Goal: Find specific page/section: Find specific page/section

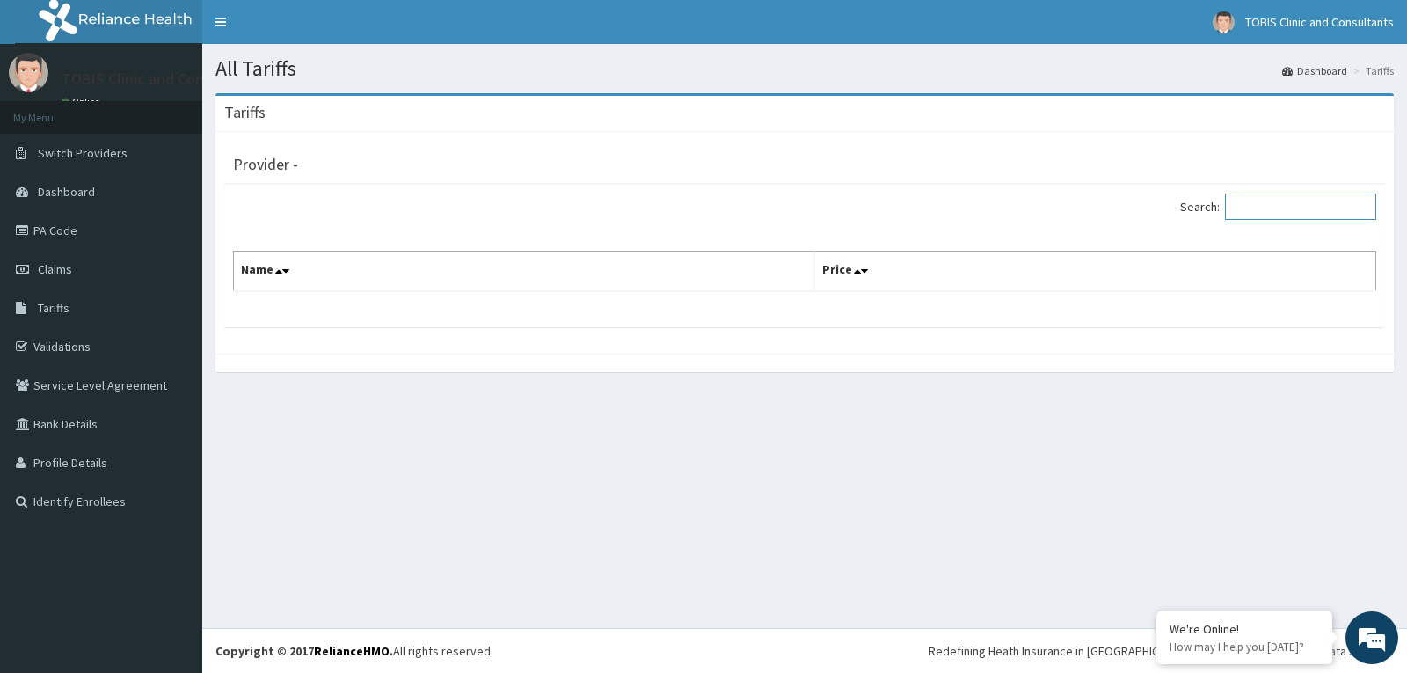
click at [1270, 216] on input "Search:" at bounding box center [1300, 206] width 151 height 26
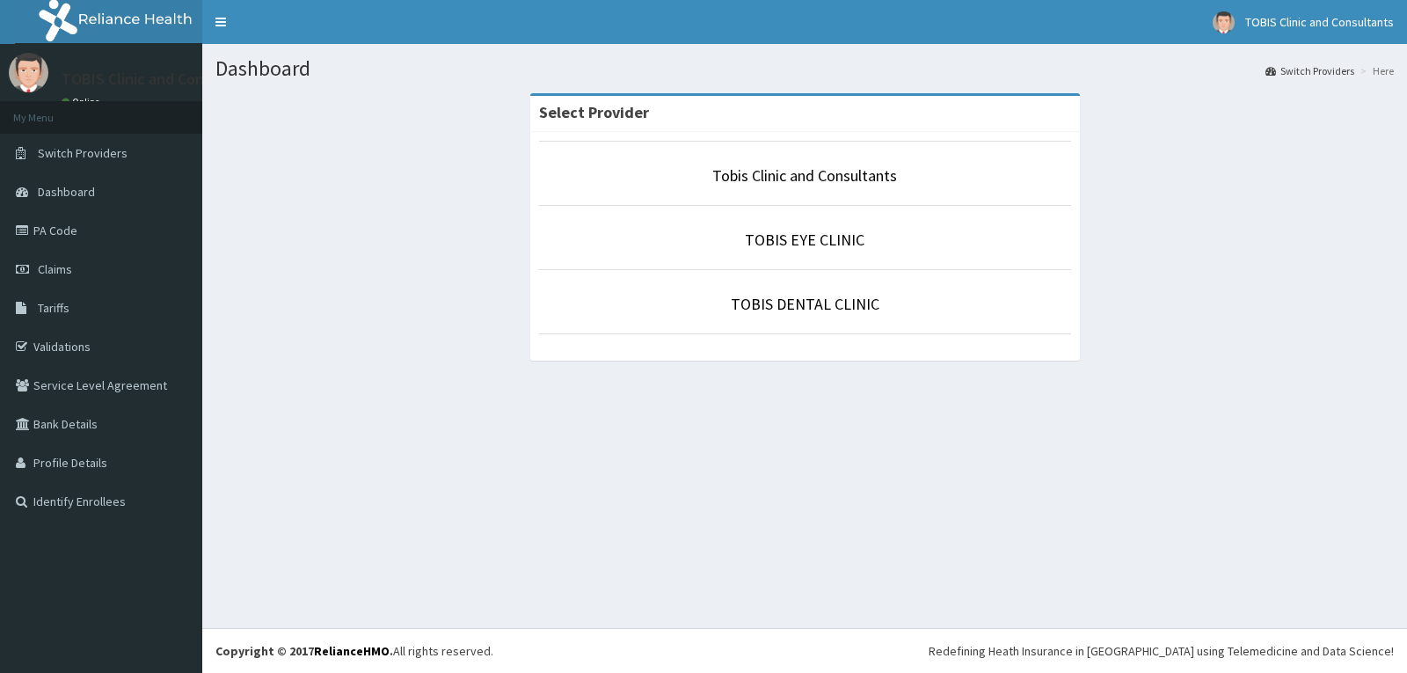
drag, startPoint x: 76, startPoint y: 302, endPoint x: 297, endPoint y: 237, distance: 230.9
click at [77, 302] on link "Tariffs" at bounding box center [101, 307] width 202 height 39
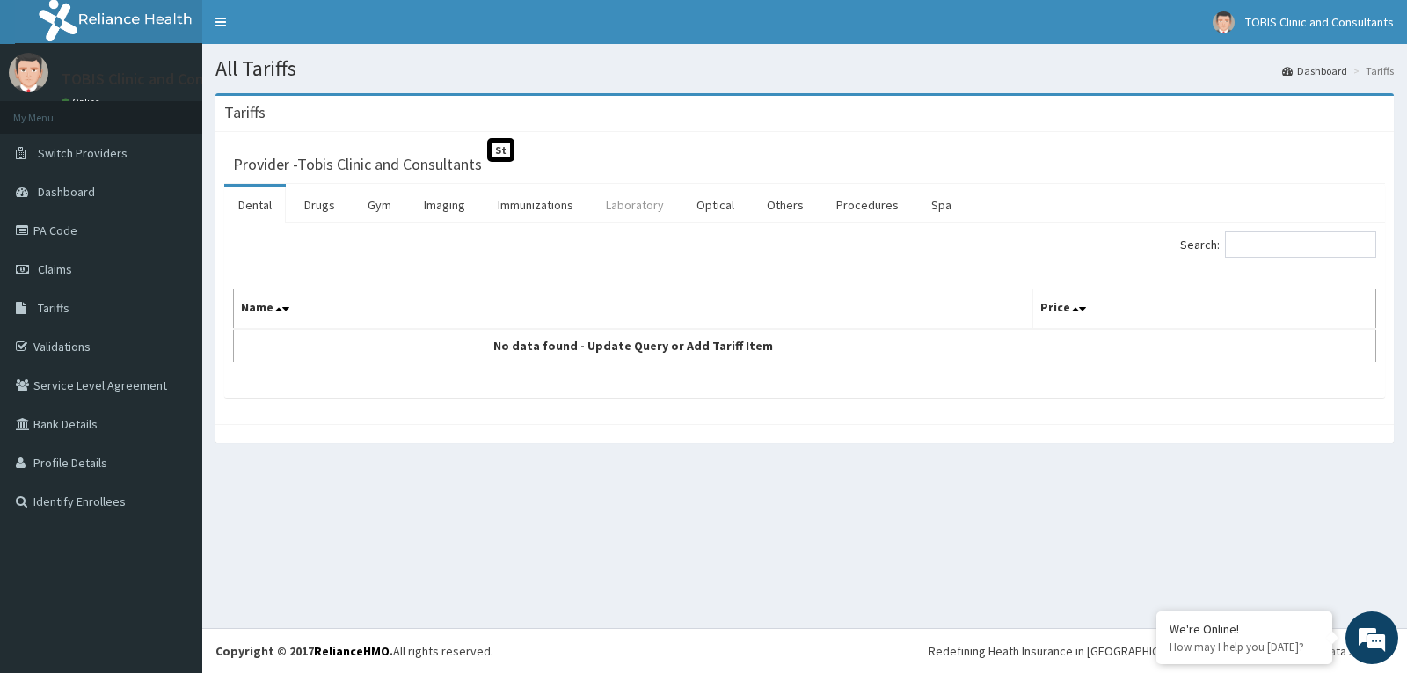
click at [631, 203] on link "Laboratory" at bounding box center [635, 204] width 86 height 37
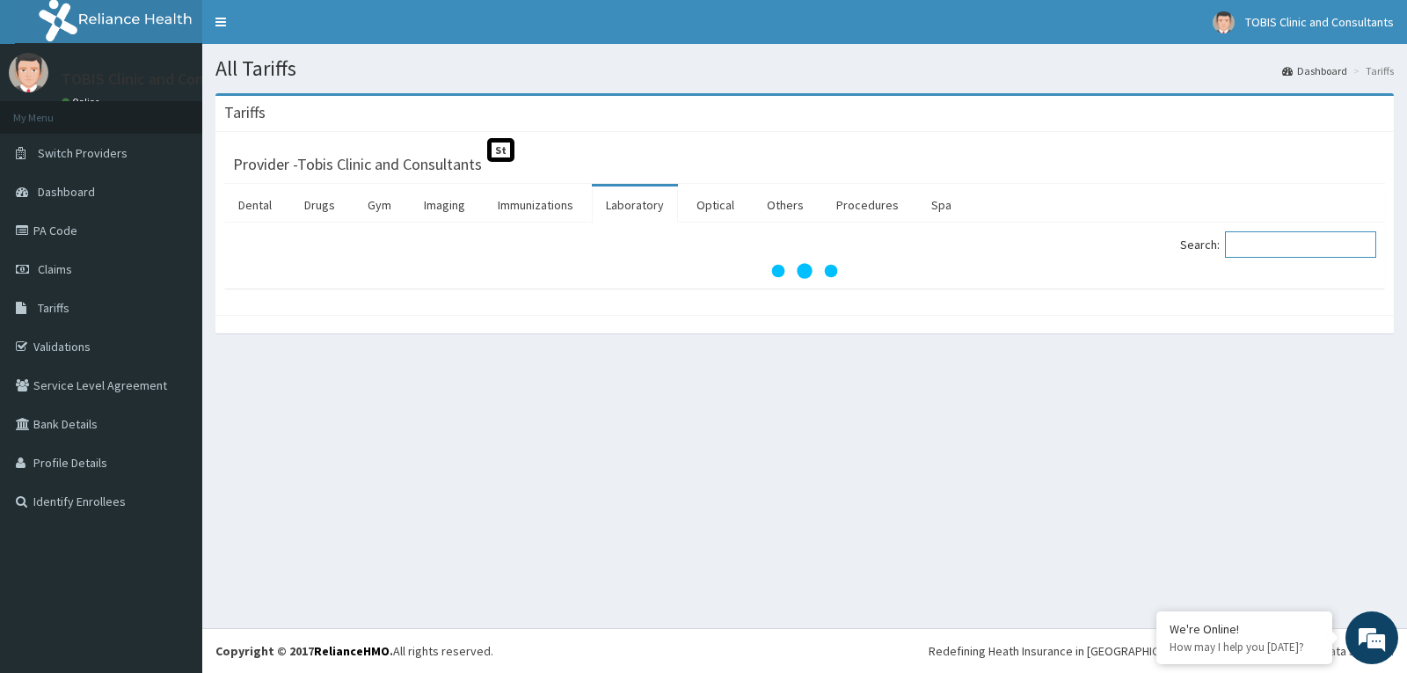
click at [1269, 236] on input "Search:" at bounding box center [1300, 244] width 151 height 26
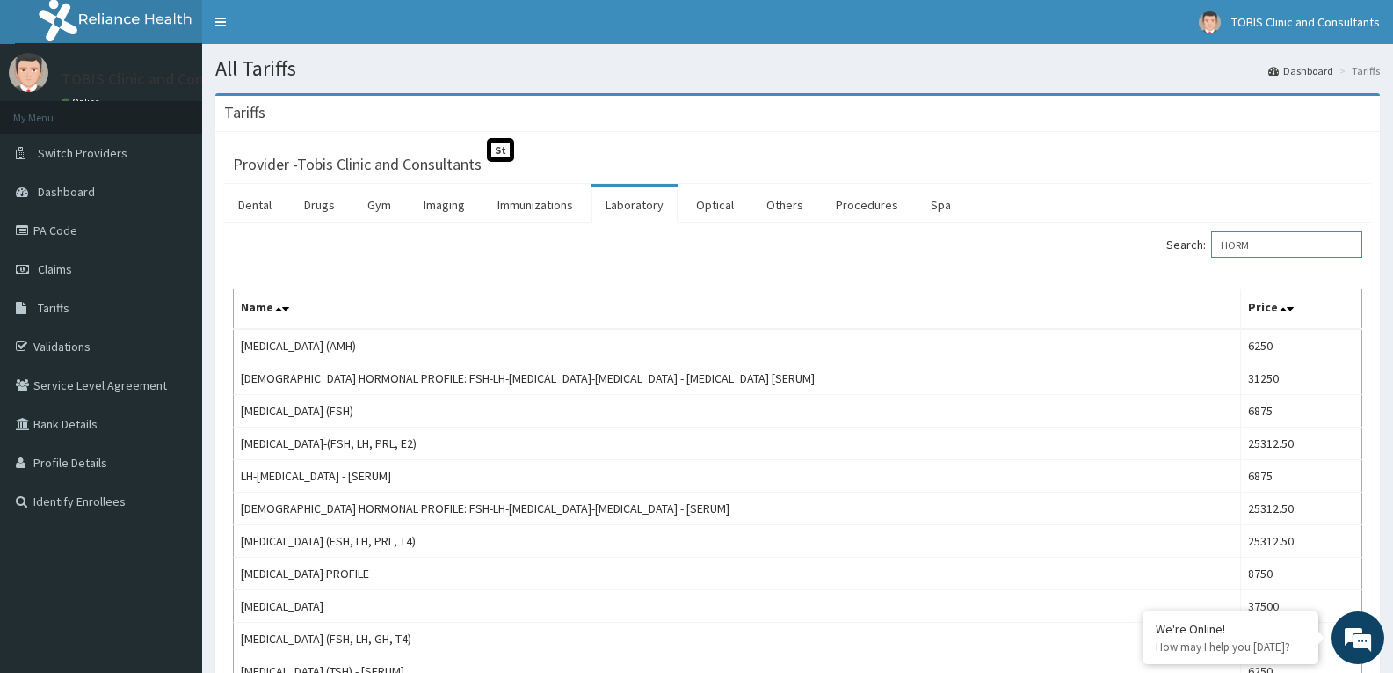
type input "HORM"
click at [67, 218] on link "PA Code" at bounding box center [101, 230] width 202 height 39
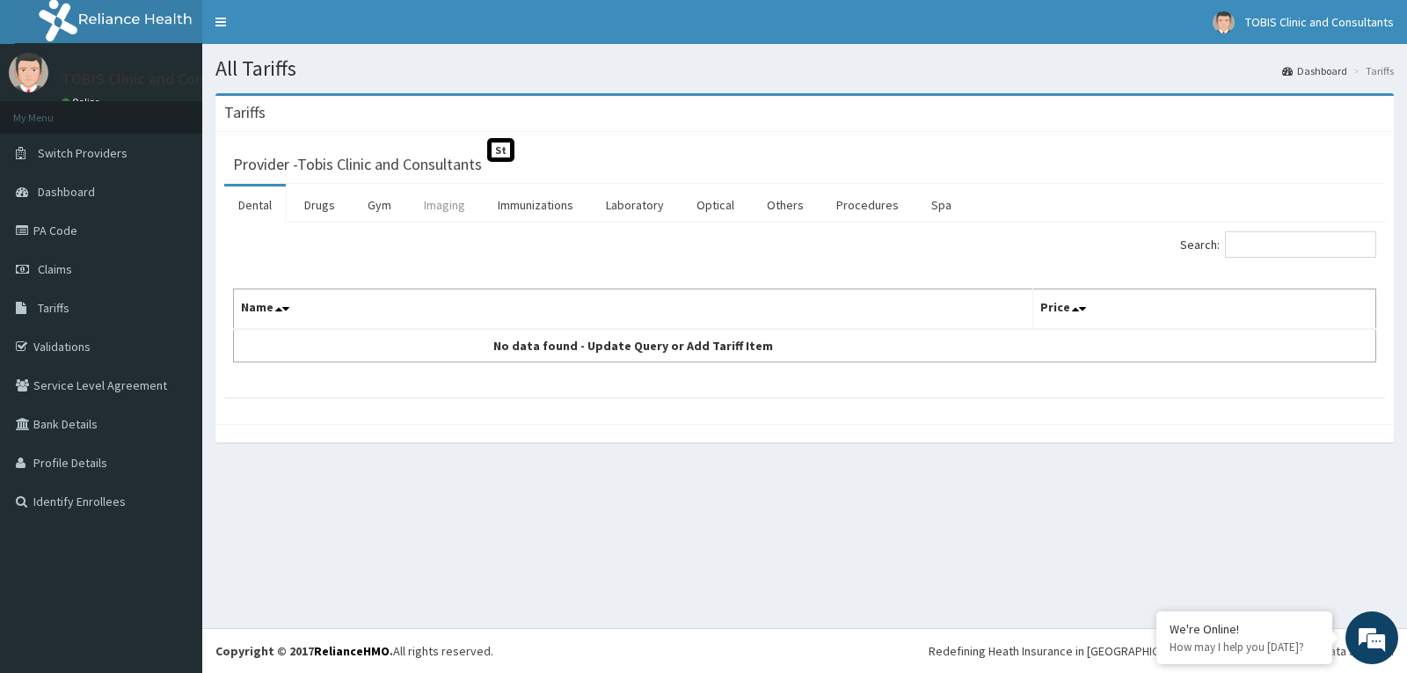
click at [432, 201] on link "Imaging" at bounding box center [444, 204] width 69 height 37
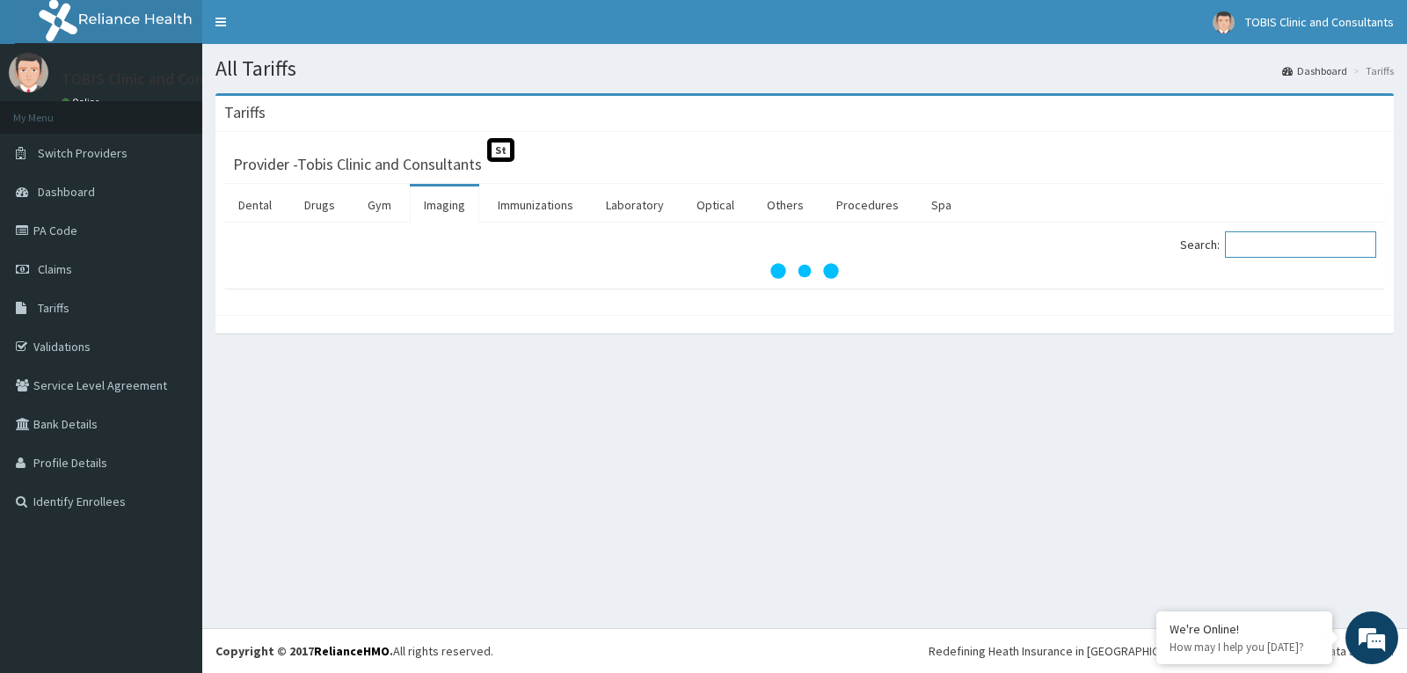
click at [1276, 249] on input "Search:" at bounding box center [1300, 244] width 151 height 26
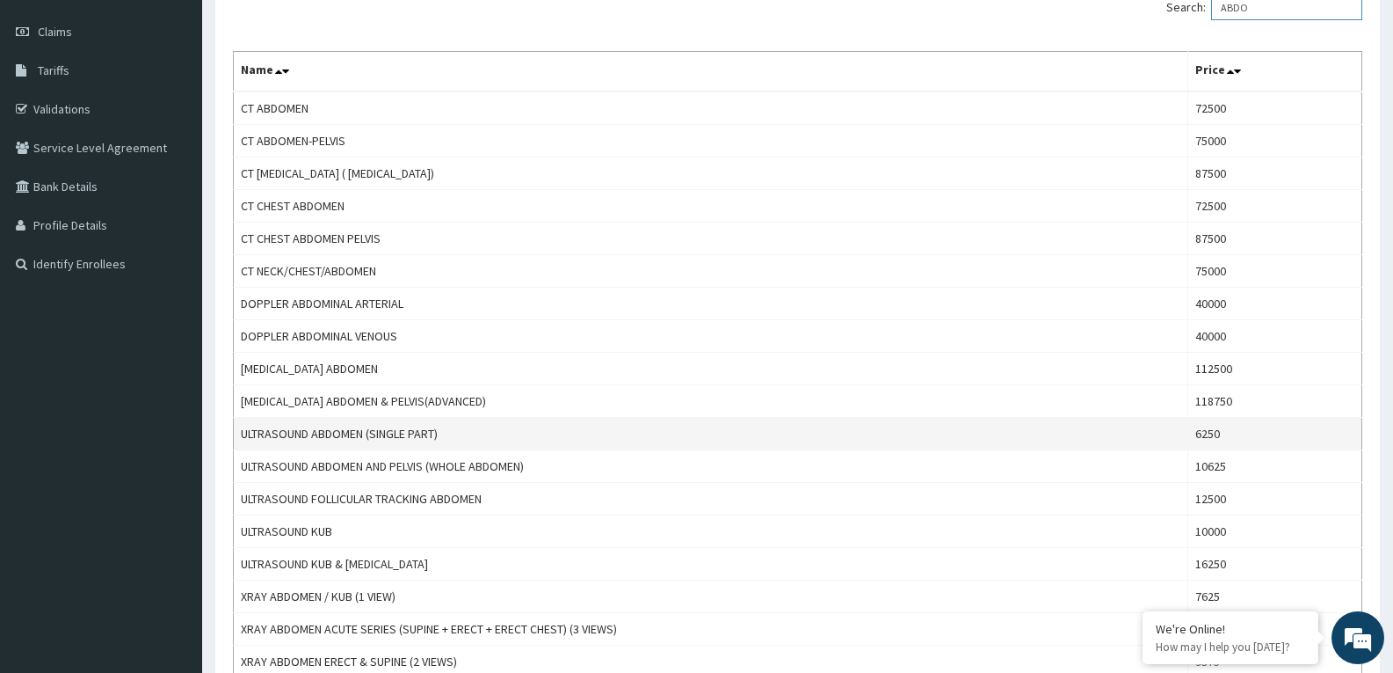
scroll to position [264, 0]
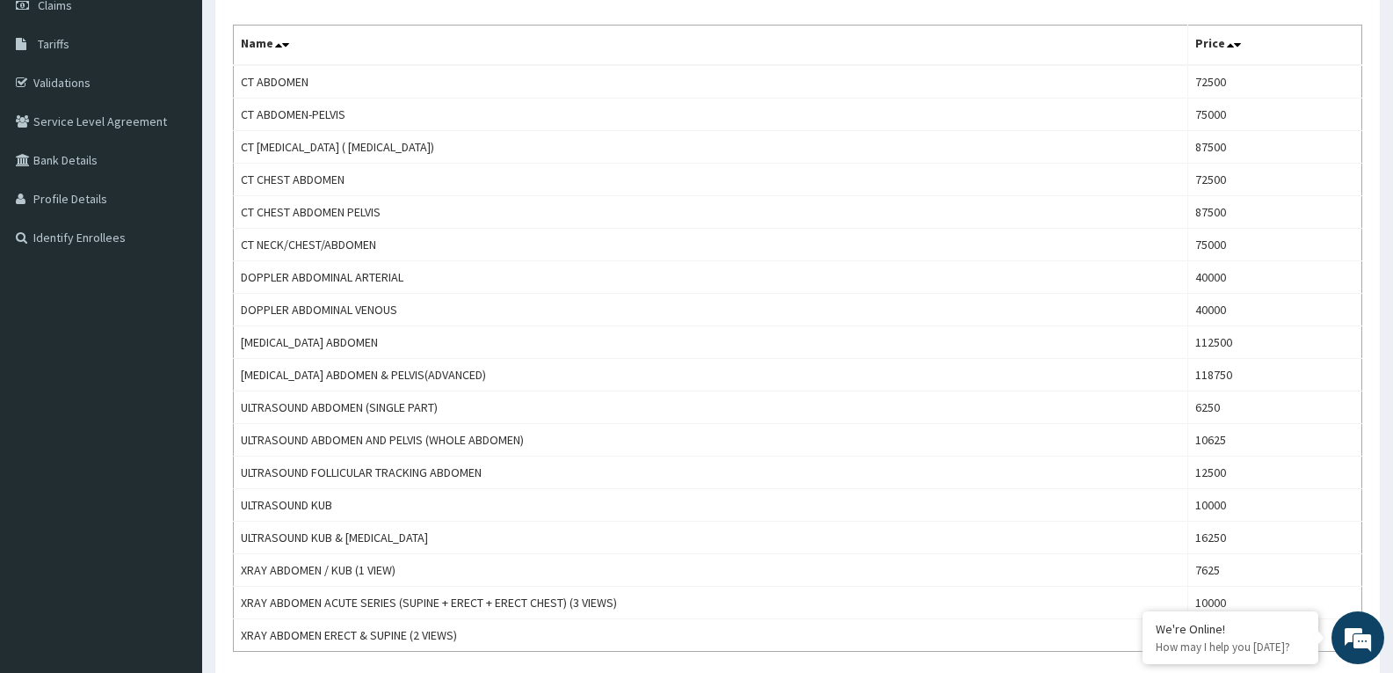
type input "ABDO"
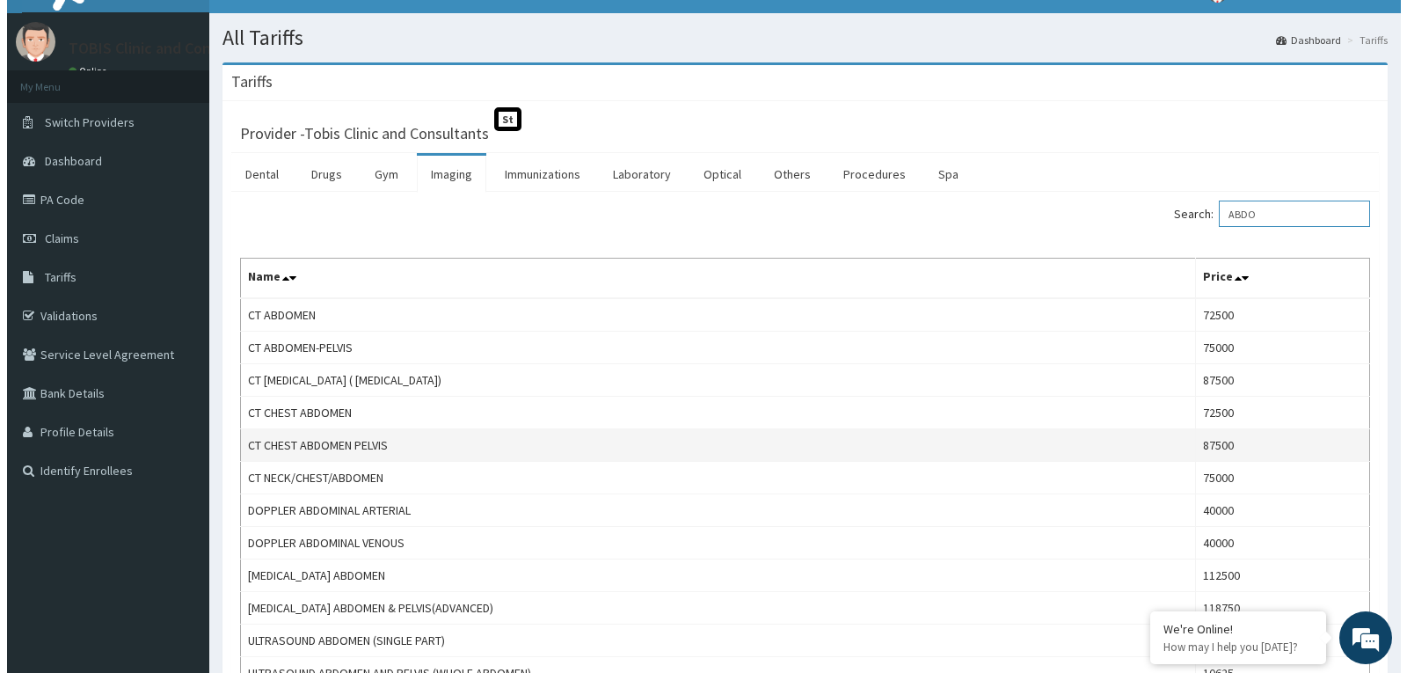
scroll to position [0, 0]
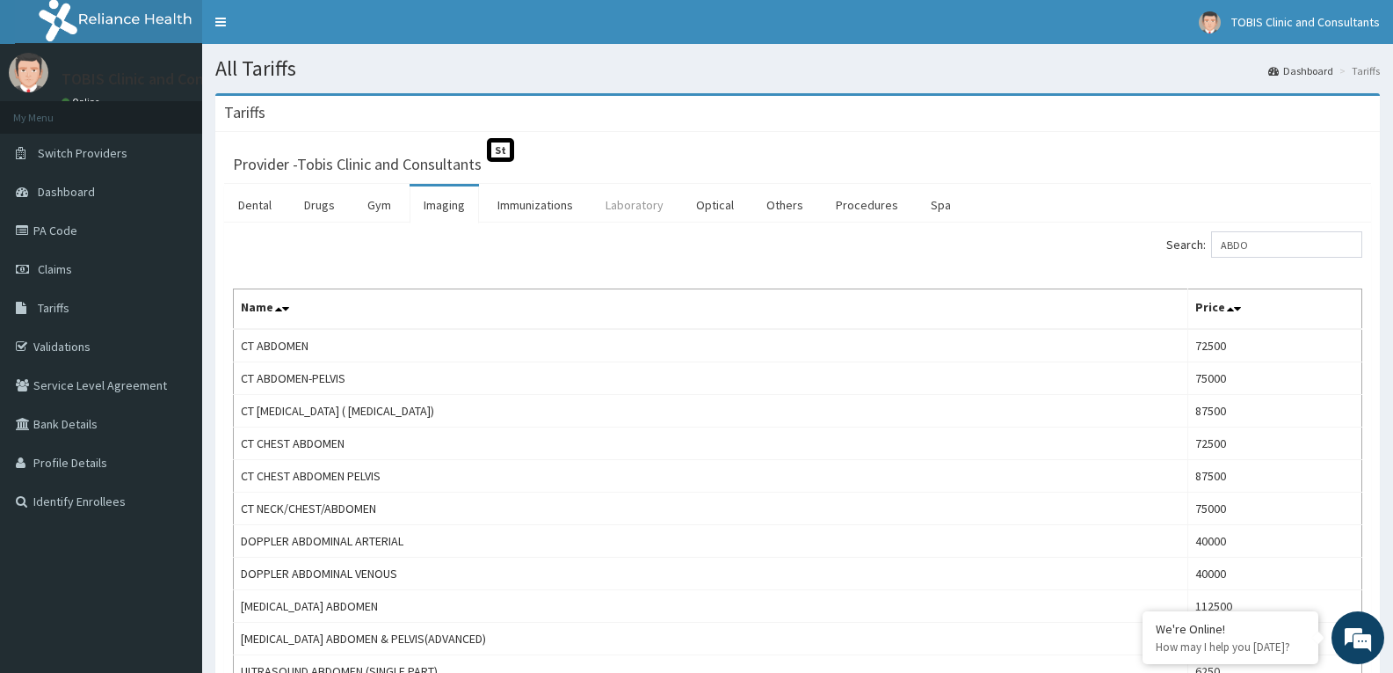
click at [610, 197] on link "Laboratory" at bounding box center [635, 204] width 86 height 37
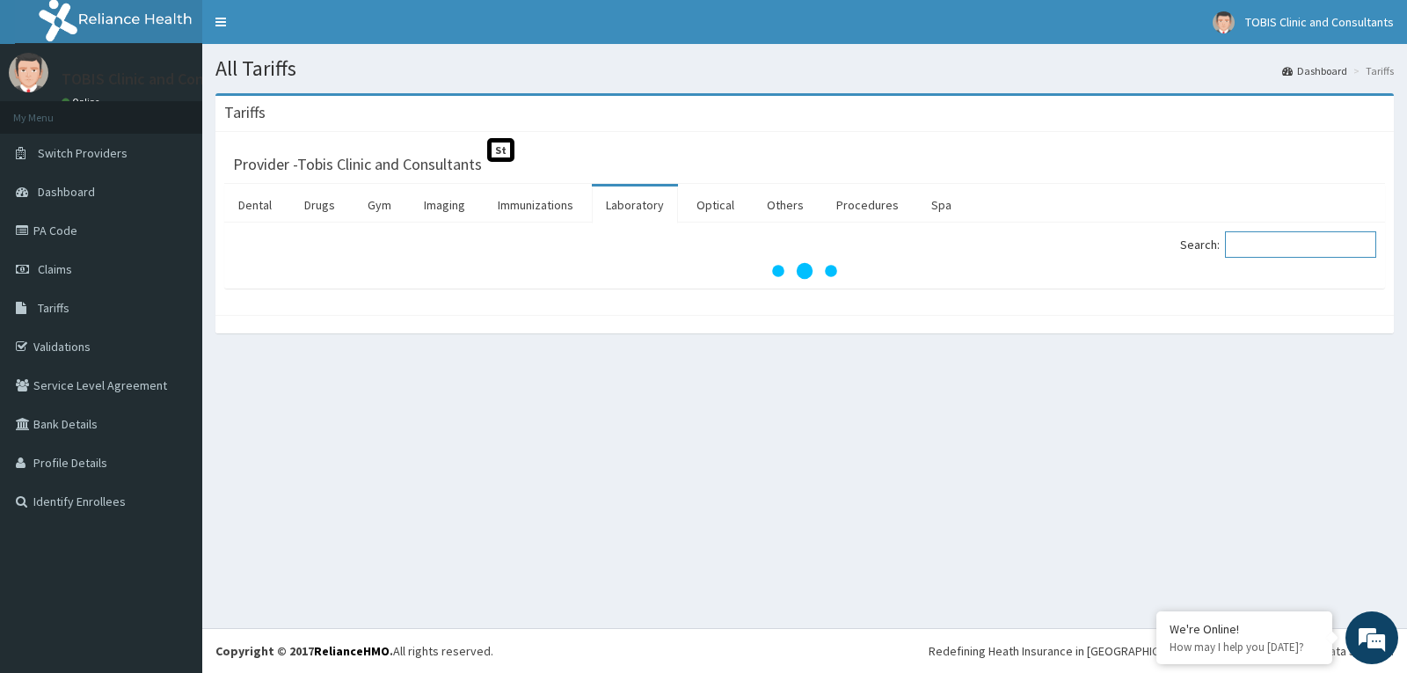
click at [1288, 244] on input "Search:" at bounding box center [1300, 244] width 151 height 26
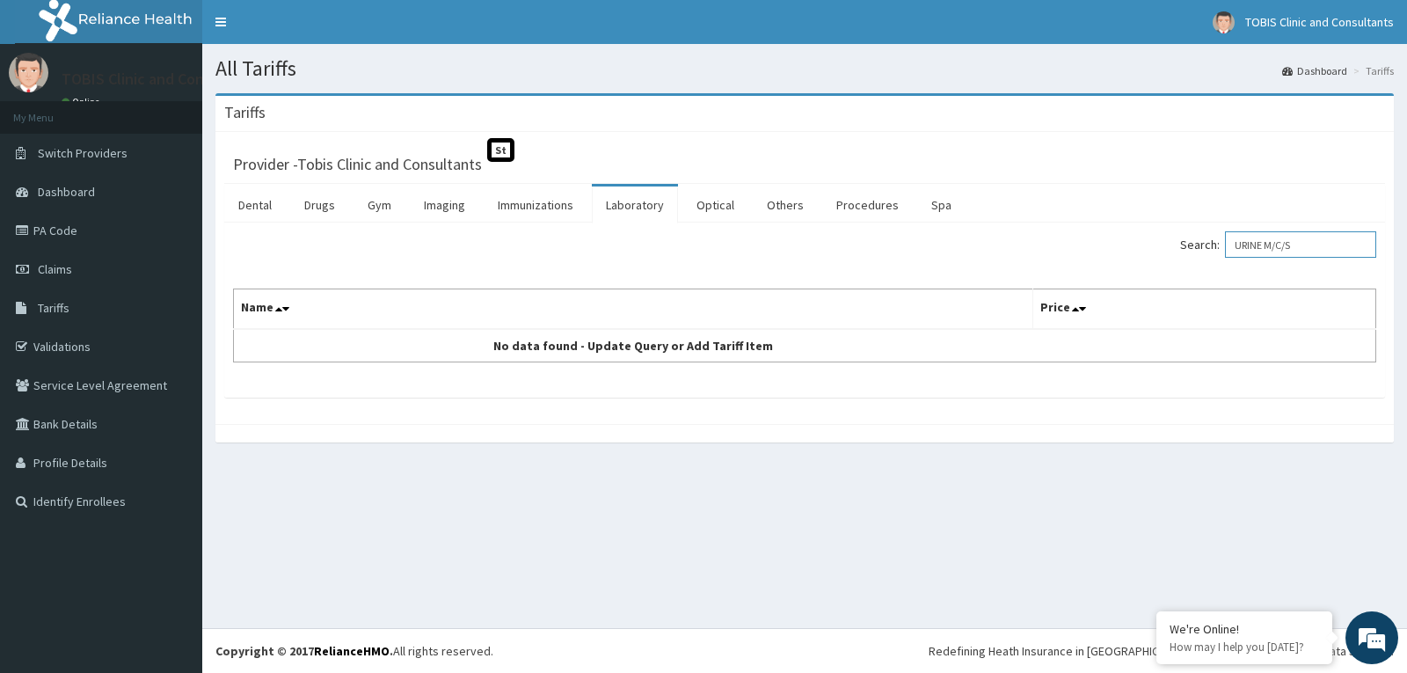
type input "URINE M/C/S"
